Goal: Transaction & Acquisition: Book appointment/travel/reservation

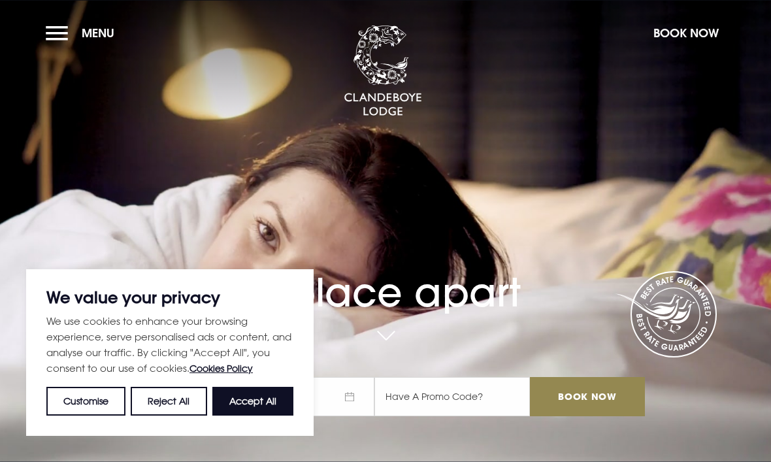
click at [238, 394] on button "Accept All" at bounding box center [252, 401] width 81 height 29
checkbox input "true"
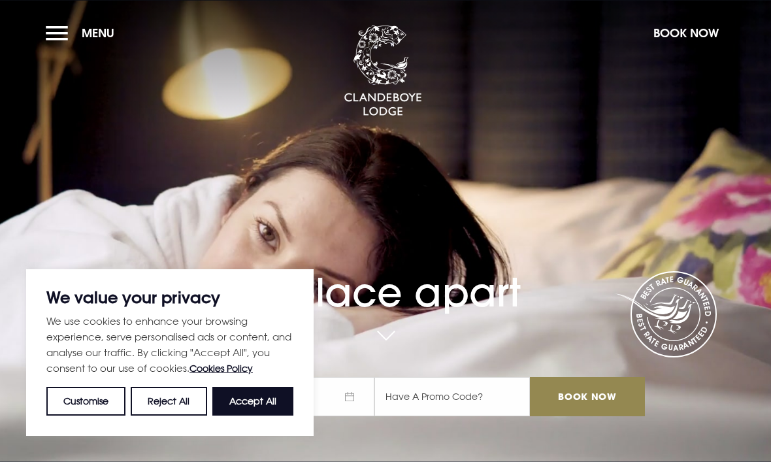
checkbox input "true"
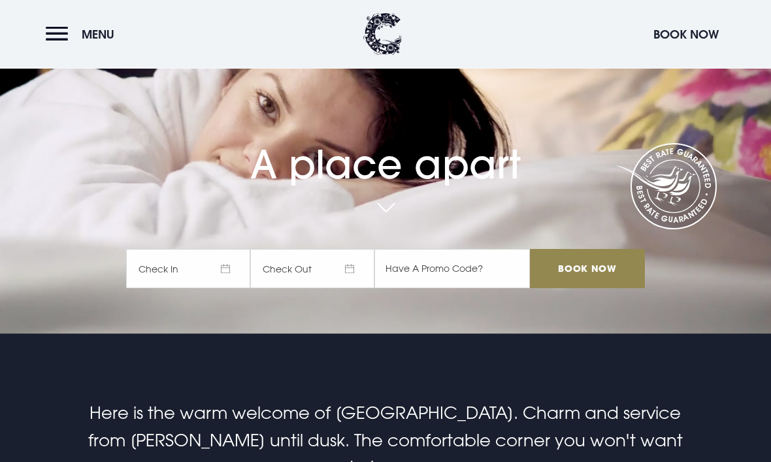
scroll to position [148, 0]
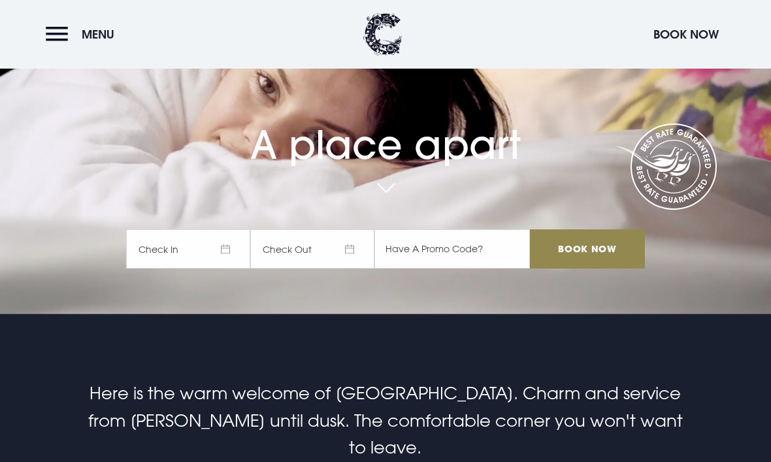
click at [176, 268] on span "Check In" at bounding box center [188, 248] width 124 height 39
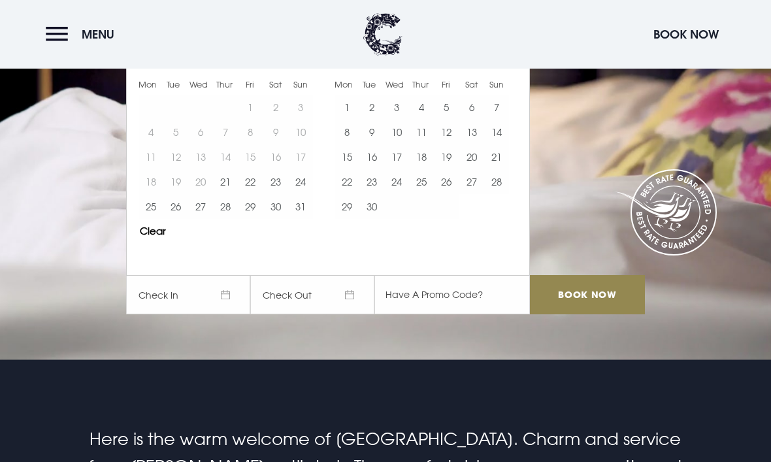
scroll to position [86, 0]
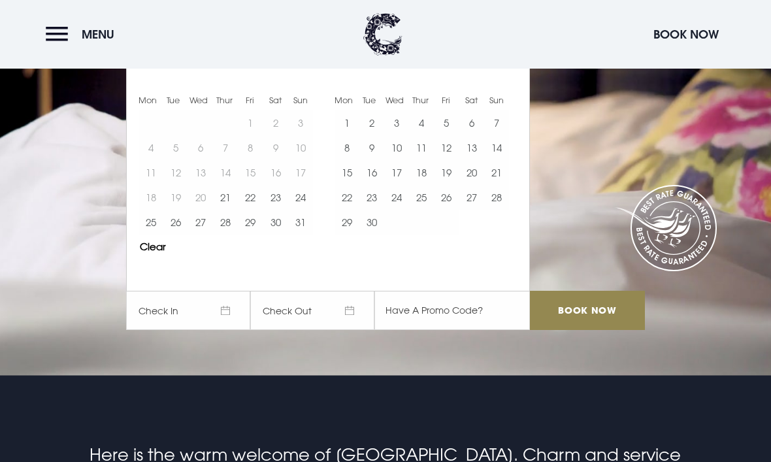
click at [502, 185] on button "21" at bounding box center [496, 172] width 25 height 25
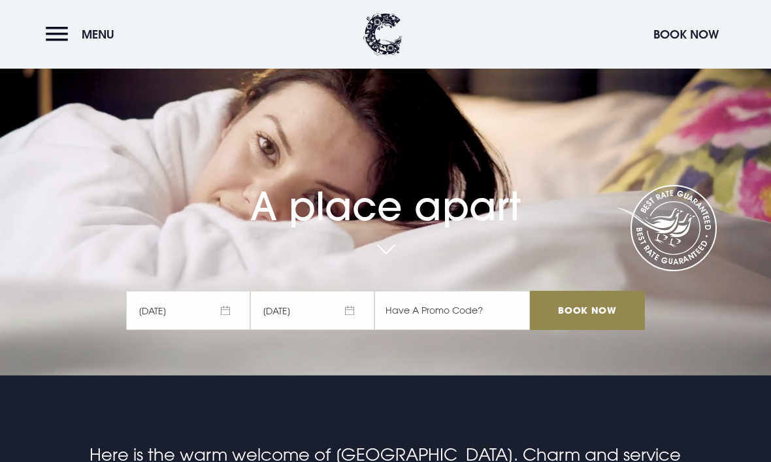
click at [344, 330] on span "22/09/2025" at bounding box center [312, 310] width 124 height 39
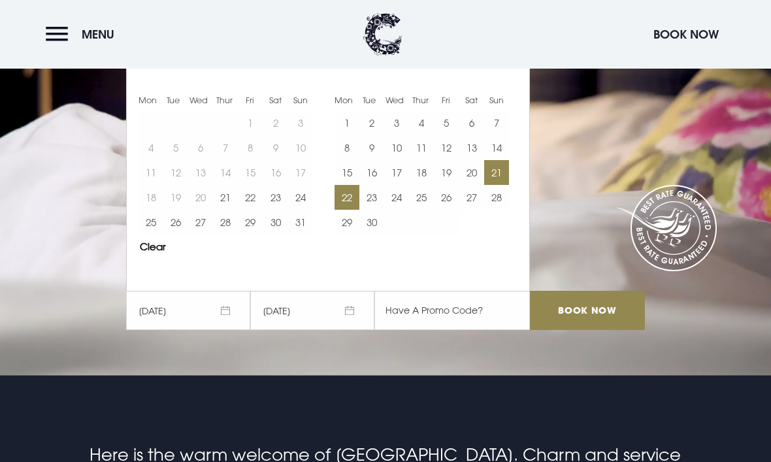
click at [374, 210] on button "23" at bounding box center [371, 197] width 25 height 25
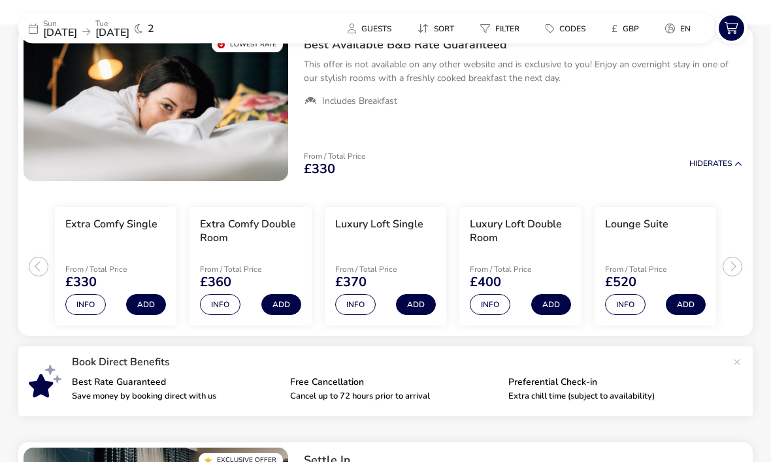
scroll to position [146, 0]
click at [630, 303] on button "Info" at bounding box center [625, 304] width 40 height 21
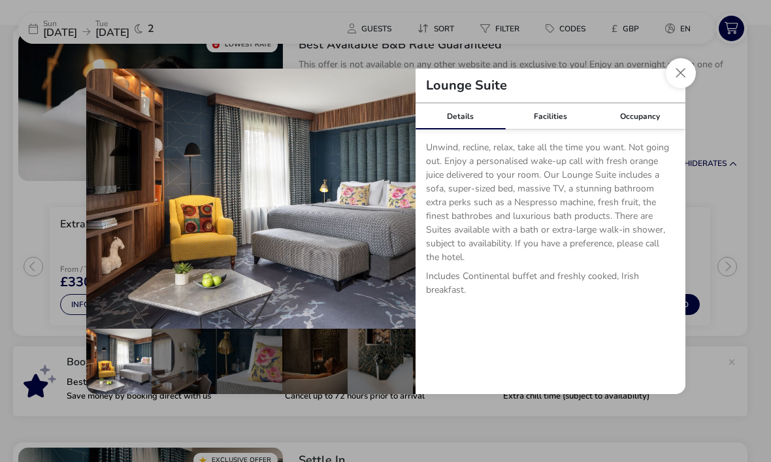
click at [560, 129] on div "Facilities" at bounding box center [550, 116] width 90 height 26
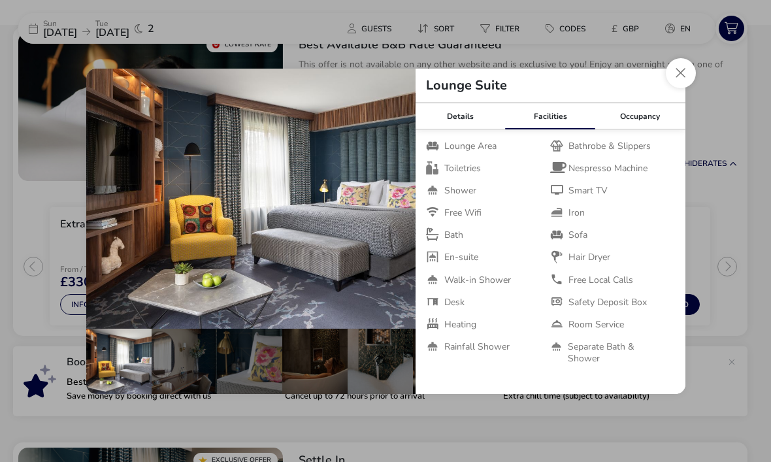
click at [681, 88] on button "Close dialog" at bounding box center [680, 73] width 30 height 30
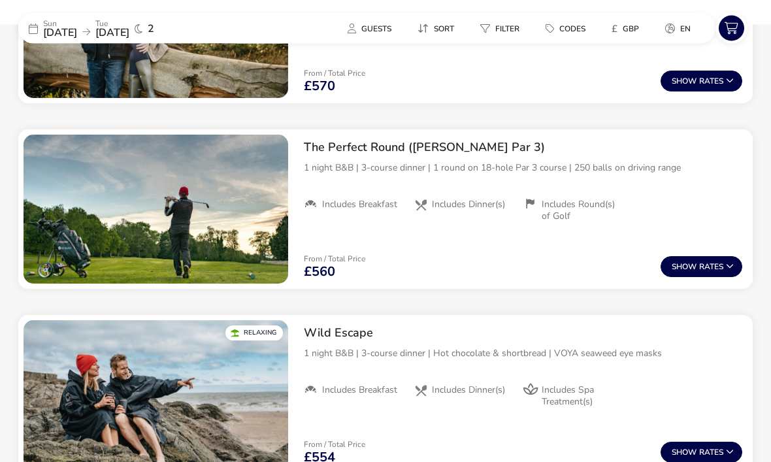
scroll to position [1386, 0]
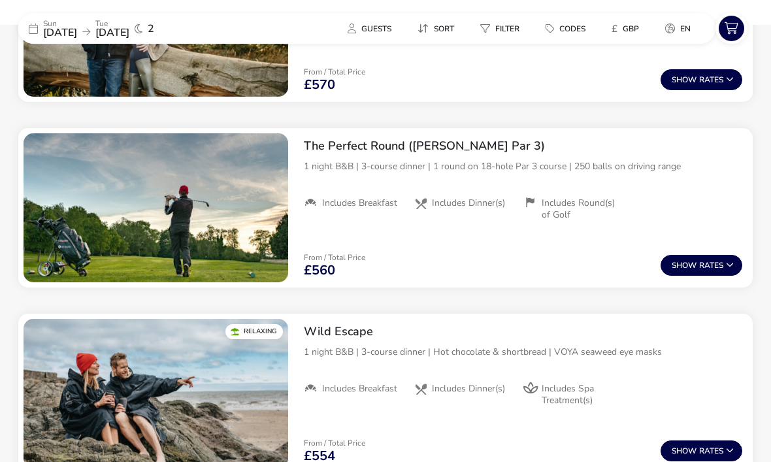
click at [702, 261] on button "Show Rates" at bounding box center [701, 265] width 82 height 21
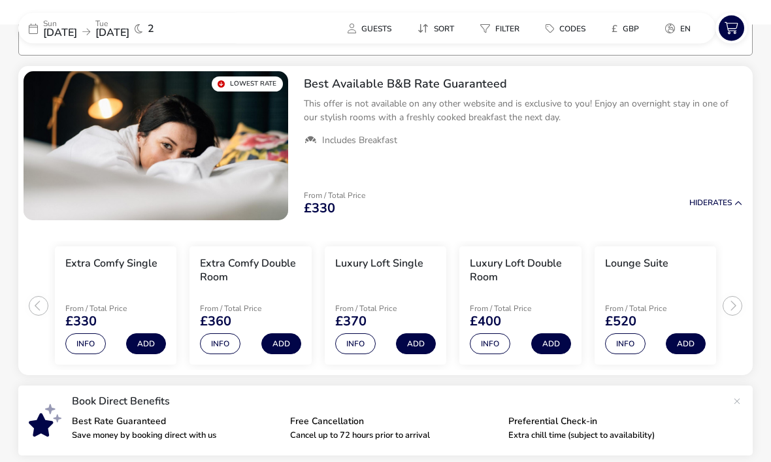
scroll to position [107, 0]
click at [220, 347] on button "Info" at bounding box center [220, 343] width 40 height 21
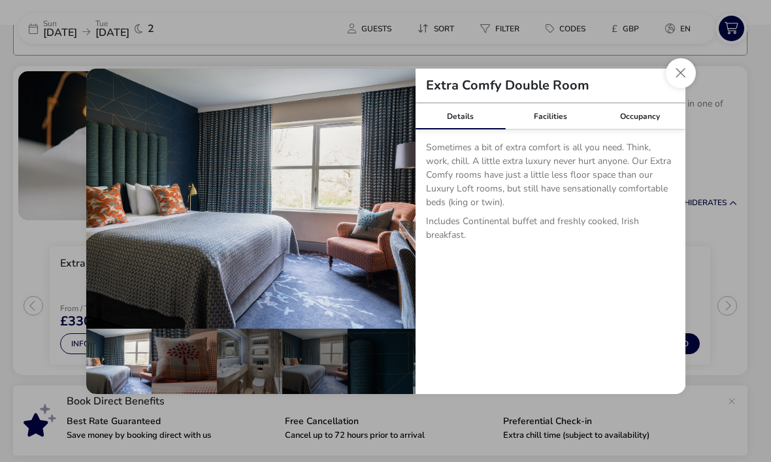
click at [552, 121] on div "Facilities" at bounding box center [550, 116] width 90 height 26
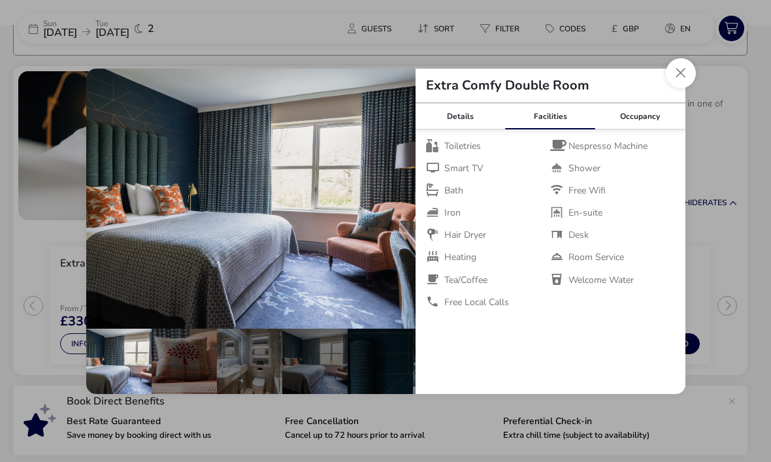
click at [680, 72] on button "Close dialog" at bounding box center [680, 73] width 30 height 30
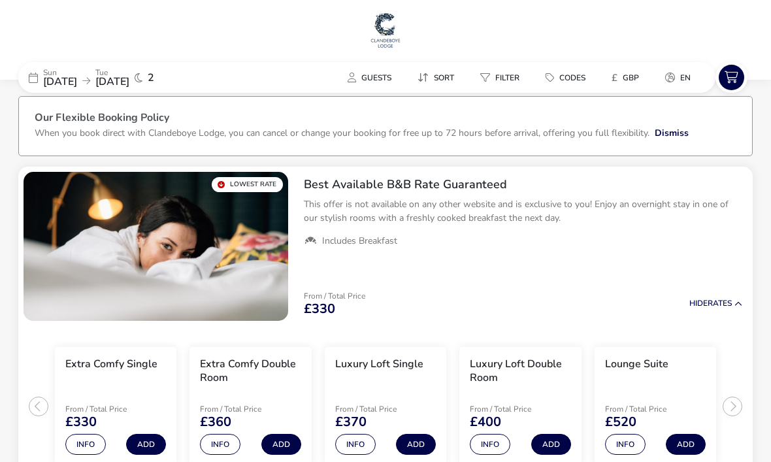
scroll to position [0, 0]
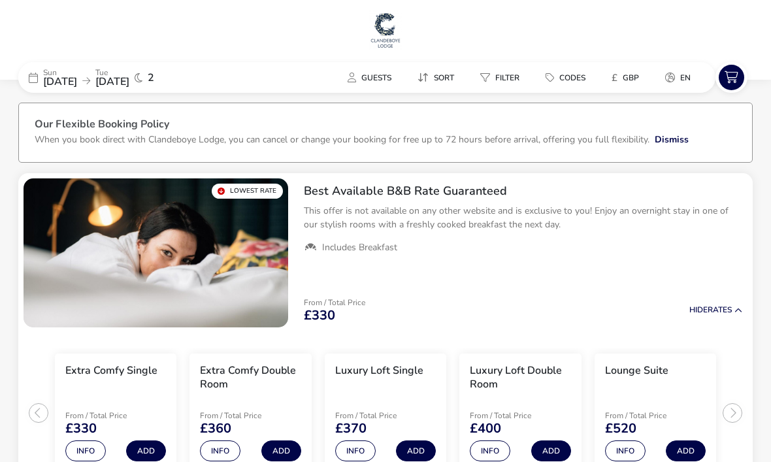
click at [154, 80] on span "2" at bounding box center [151, 77] width 7 height 10
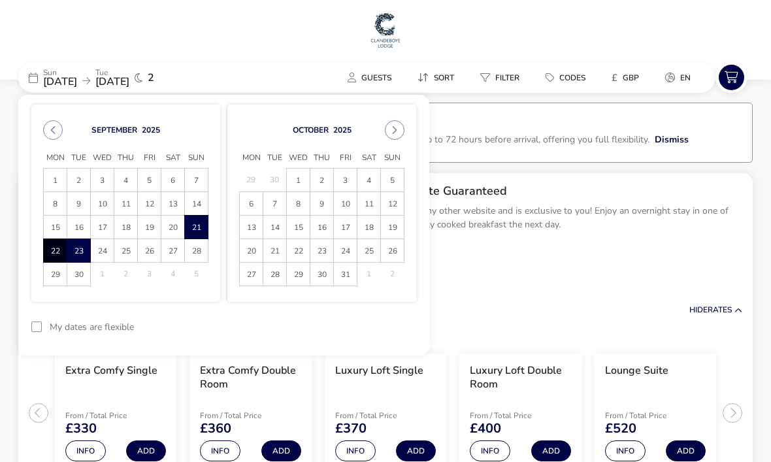
click at [559, 278] on div "Best Available B&B Rate Guaranteed This offer is not available on any other web…" at bounding box center [522, 252] width 459 height 159
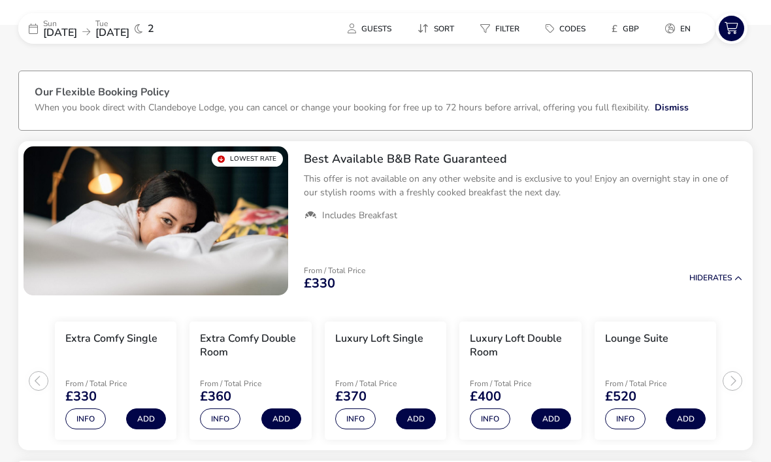
scroll to position [35, 0]
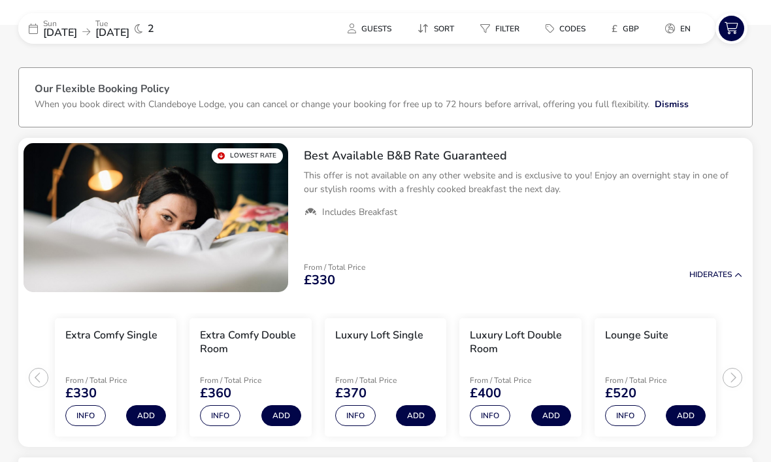
click at [346, 157] on h2 "Best Available B&B Rate Guaranteed" at bounding box center [523, 155] width 438 height 15
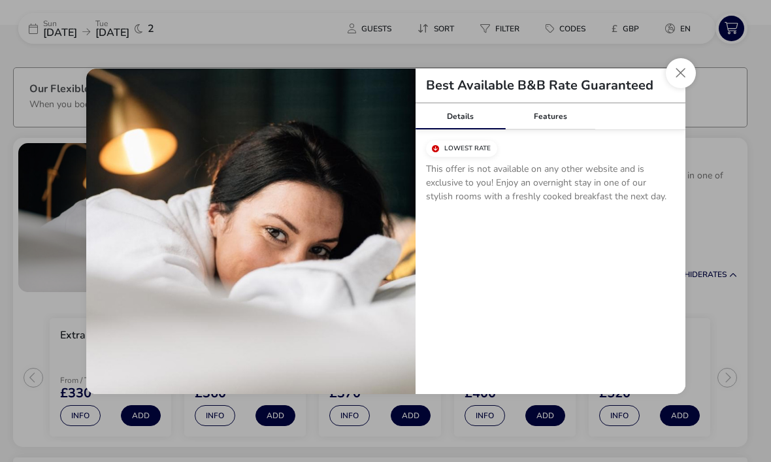
click at [690, 88] on button "Close modal" at bounding box center [680, 73] width 30 height 30
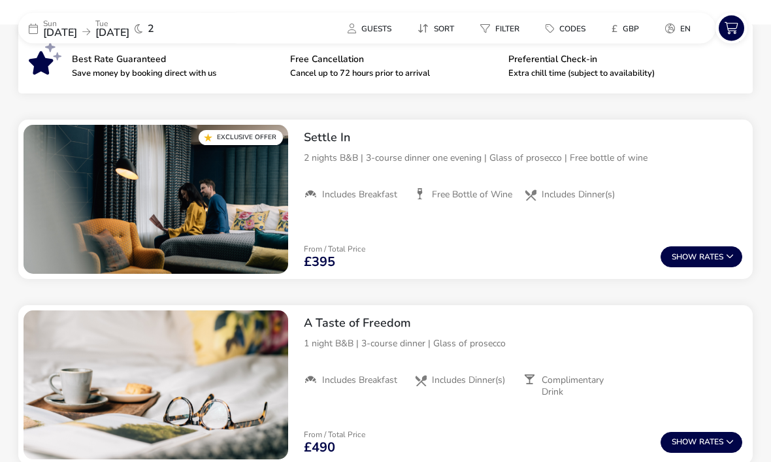
scroll to position [470, 0]
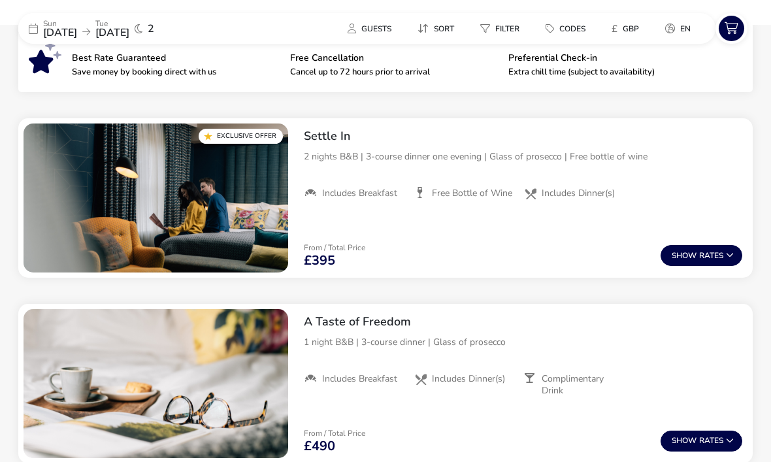
click at [699, 251] on button "Show Rates" at bounding box center [701, 255] width 82 height 21
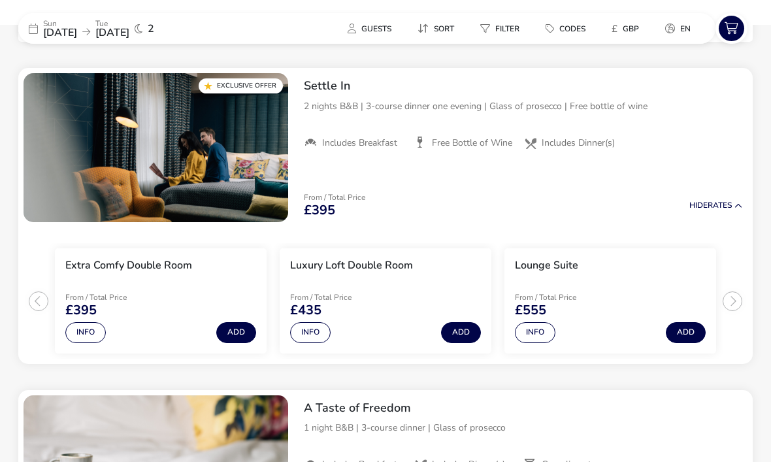
scroll to position [522, 0]
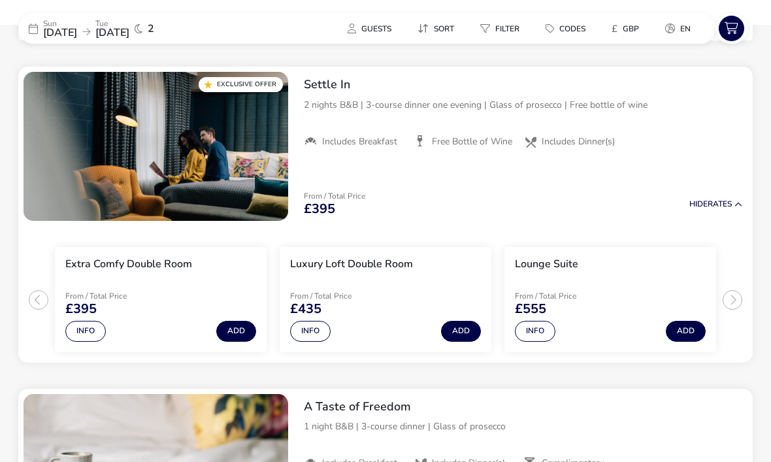
click at [236, 325] on button "Add" at bounding box center [236, 331] width 40 height 21
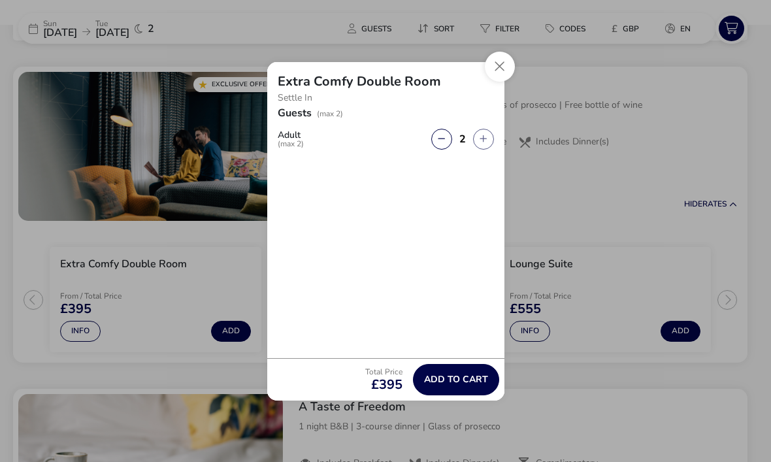
click at [500, 82] on button "Close" at bounding box center [500, 67] width 30 height 30
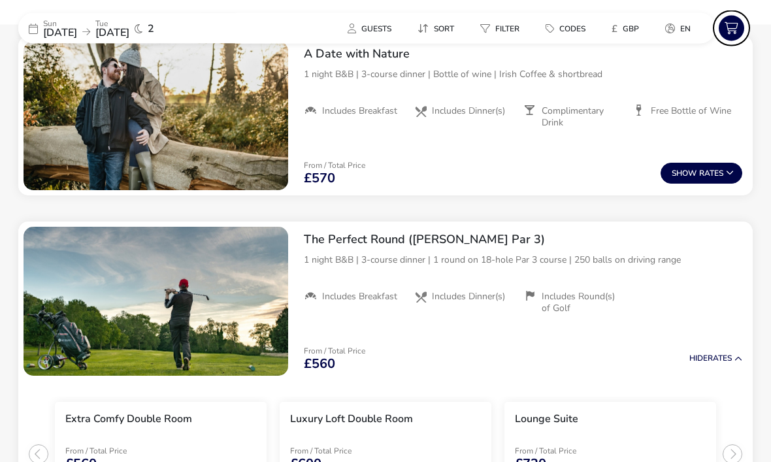
scroll to position [1430, 0]
click at [528, 232] on h2 "The Perfect Round (Blackwood GC Par 3)" at bounding box center [523, 239] width 438 height 15
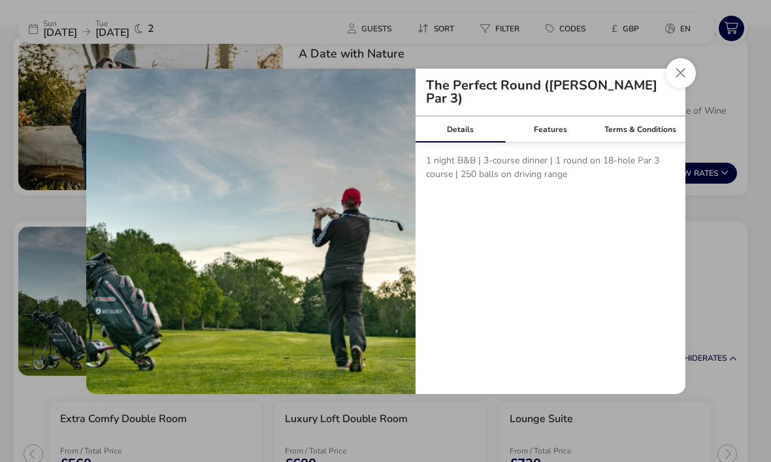
click at [560, 142] on div "Features" at bounding box center [550, 129] width 90 height 26
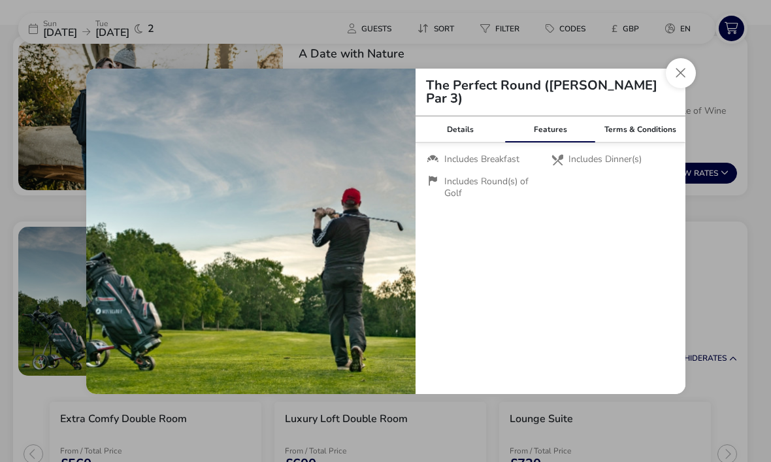
click at [690, 88] on button "Close modal" at bounding box center [680, 73] width 30 height 30
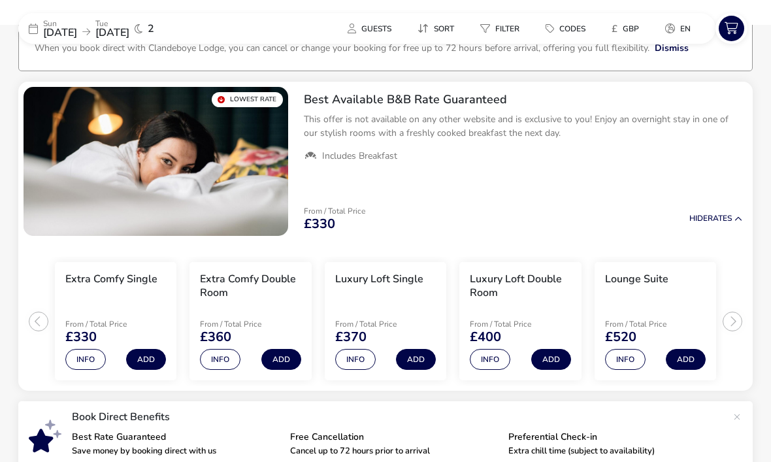
scroll to position [84, 0]
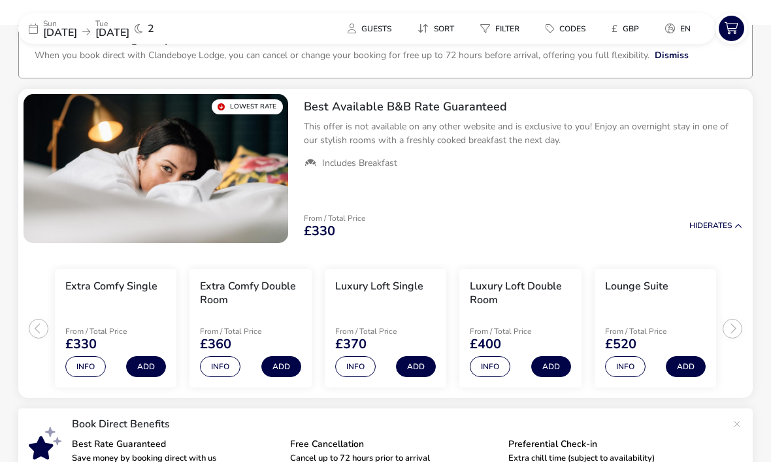
click at [369, 24] on span "Guests" at bounding box center [376, 29] width 30 height 10
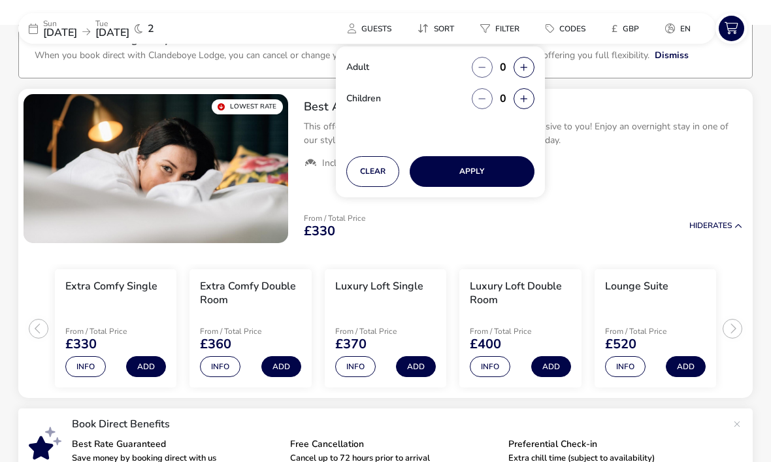
click at [533, 63] on button "button" at bounding box center [523, 67] width 21 height 21
click at [532, 72] on button "button" at bounding box center [523, 67] width 21 height 21
type input "2"
click at [533, 69] on button "button" at bounding box center [523, 67] width 21 height 21
click at [534, 69] on button "button" at bounding box center [523, 67] width 21 height 21
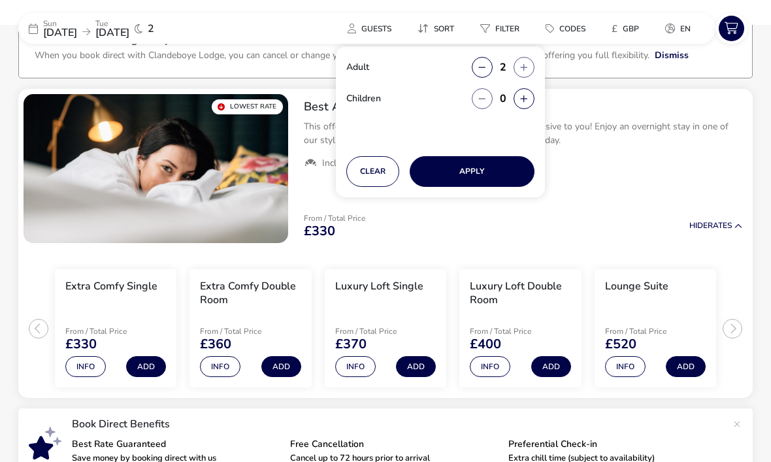
click at [530, 67] on button "button" at bounding box center [523, 67] width 21 height 21
click at [482, 170] on button "Apply" at bounding box center [471, 171] width 125 height 31
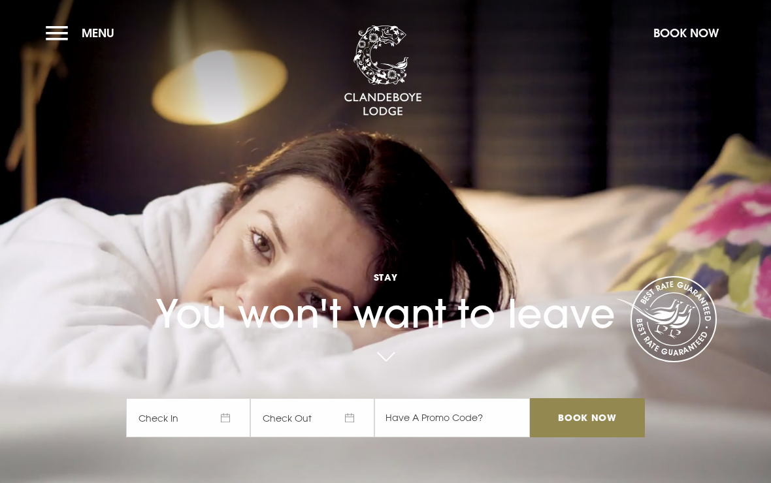
click at [190, 438] on span "Check In" at bounding box center [188, 417] width 124 height 39
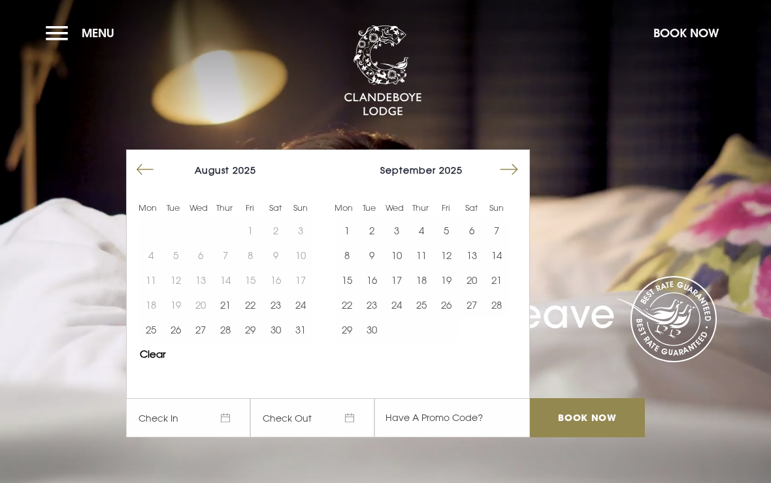
click at [499, 293] on button "21" at bounding box center [496, 280] width 25 height 25
click at [373, 317] on button "23" at bounding box center [371, 305] width 25 height 25
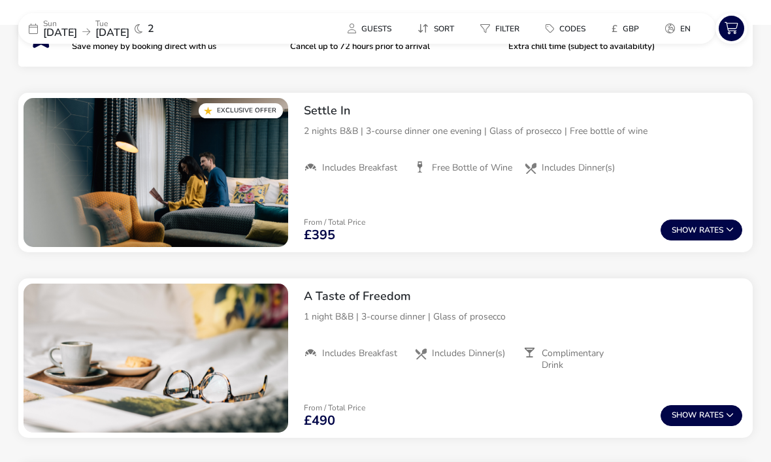
scroll to position [493, 0]
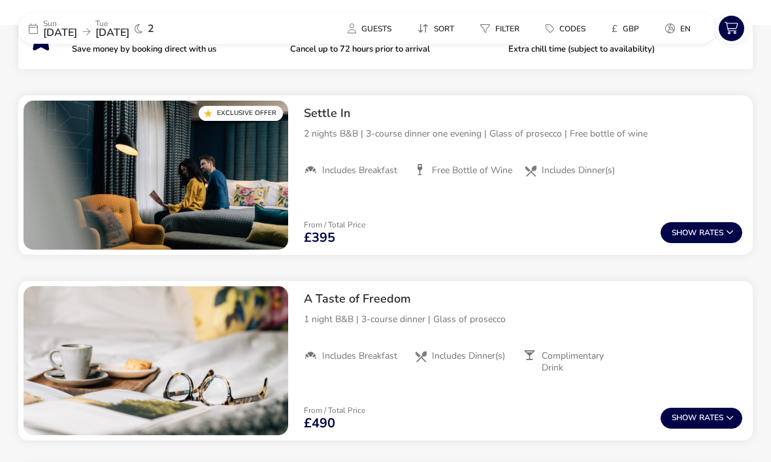
click at [578, 34] on span "Codes" at bounding box center [572, 29] width 26 height 10
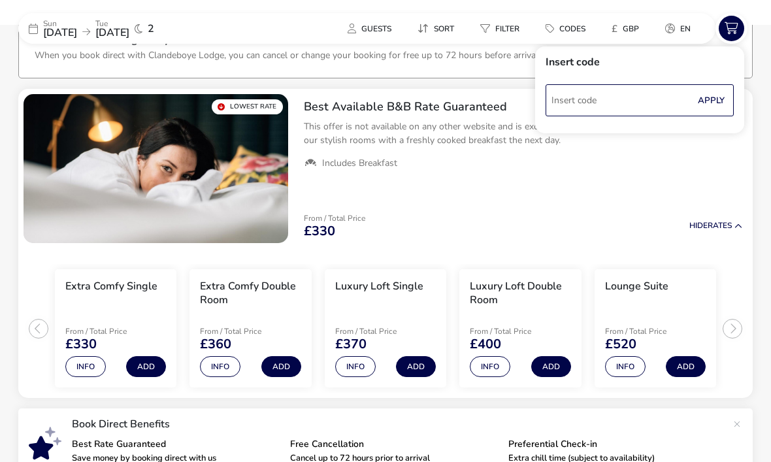
scroll to position [0, 0]
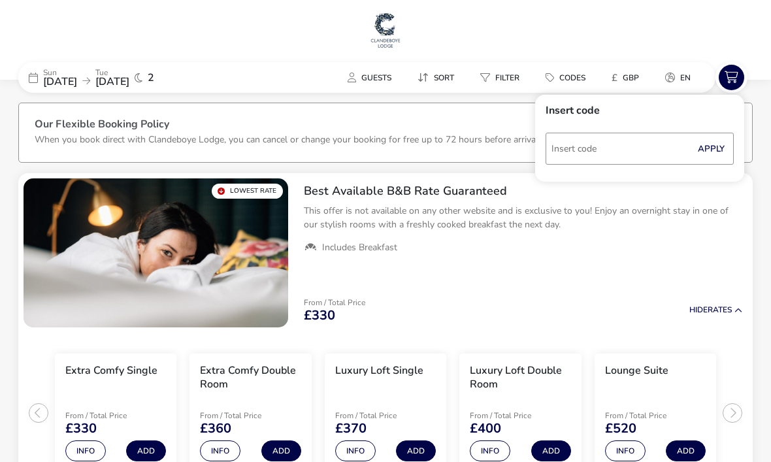
click at [387, 26] on img at bounding box center [385, 29] width 33 height 39
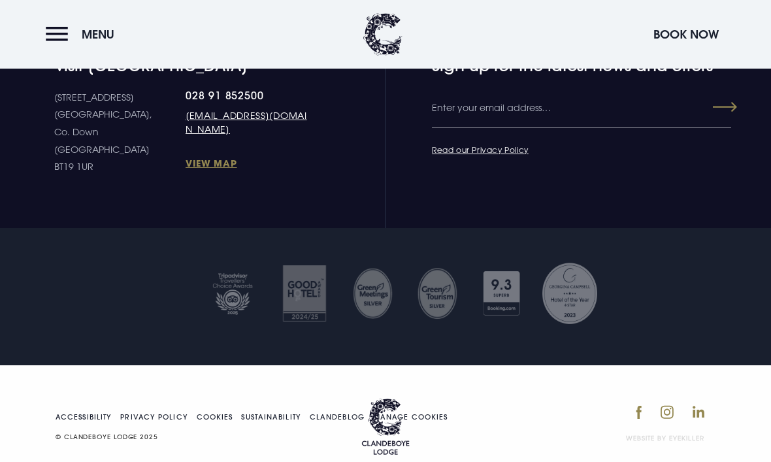
scroll to position [4985, 0]
